Goal: Check status: Check status

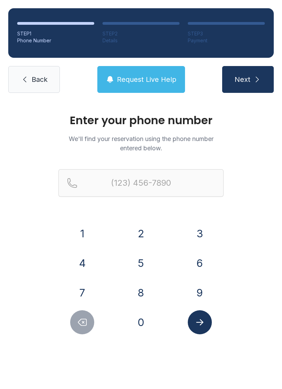
click at [194, 236] on button "3" at bounding box center [200, 233] width 24 height 24
click at [194, 235] on button "3" at bounding box center [200, 233] width 24 height 24
click at [140, 319] on button "0" at bounding box center [141, 322] width 24 height 24
click at [88, 290] on button "7" at bounding box center [82, 292] width 24 height 24
click at [87, 234] on button "1" at bounding box center [82, 233] width 24 height 24
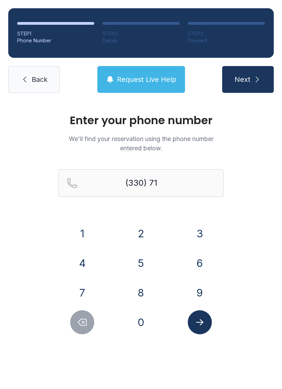
click at [144, 296] on button "8" at bounding box center [141, 292] width 24 height 24
click at [149, 231] on button "2" at bounding box center [141, 233] width 24 height 24
click at [199, 229] on button "3" at bounding box center [200, 233] width 24 height 24
click at [137, 294] on button "8" at bounding box center [141, 292] width 24 height 24
click at [88, 289] on button "7" at bounding box center [82, 292] width 24 height 24
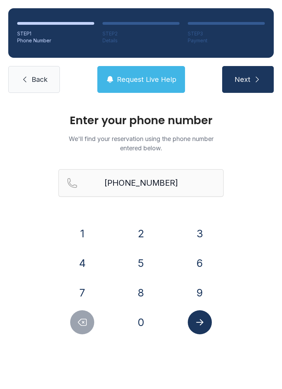
click at [198, 324] on icon "Submit lookup form" at bounding box center [199, 322] width 10 height 10
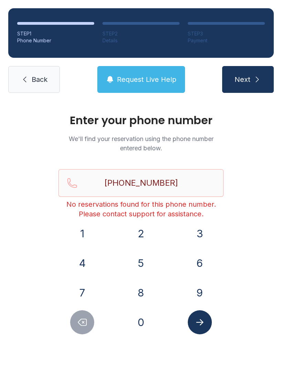
click at [196, 322] on icon "Submit lookup form" at bounding box center [199, 322] width 7 height 6
click at [256, 82] on icon "submit" at bounding box center [257, 79] width 3 height 5
click at [164, 78] on span "Request Live Help" at bounding box center [146, 80] width 59 height 10
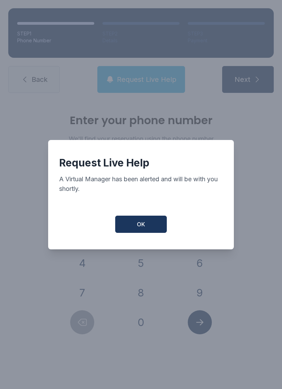
click at [153, 226] on button "OK" at bounding box center [141, 223] width 52 height 17
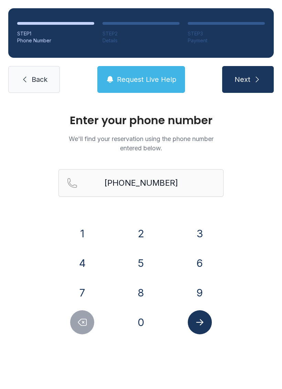
click at [76, 326] on button "Delete number" at bounding box center [82, 322] width 24 height 24
click at [87, 319] on icon "Delete number" at bounding box center [82, 322] width 8 height 7
click at [86, 319] on icon "Delete number" at bounding box center [82, 322] width 8 height 7
click at [80, 319] on icon "Delete number" at bounding box center [82, 322] width 10 height 10
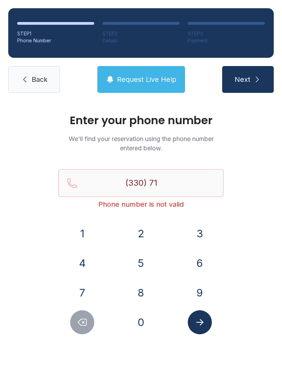
click at [80, 319] on icon "Delete number" at bounding box center [82, 322] width 10 height 10
click at [83, 315] on button "Delete number" at bounding box center [82, 322] width 24 height 24
click at [82, 315] on button "Delete number" at bounding box center [82, 322] width 24 height 24
click at [81, 315] on button "Delete number" at bounding box center [82, 322] width 24 height 24
type input "(3"
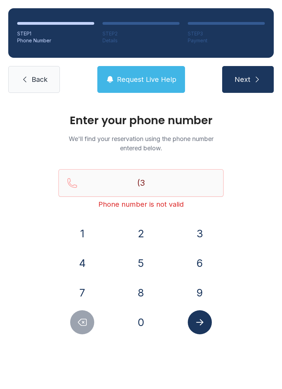
click at [81, 315] on button "Delete number" at bounding box center [82, 322] width 24 height 24
click at [80, 318] on icon "Delete number" at bounding box center [82, 322] width 10 height 10
